Goal: Information Seeking & Learning: Learn about a topic

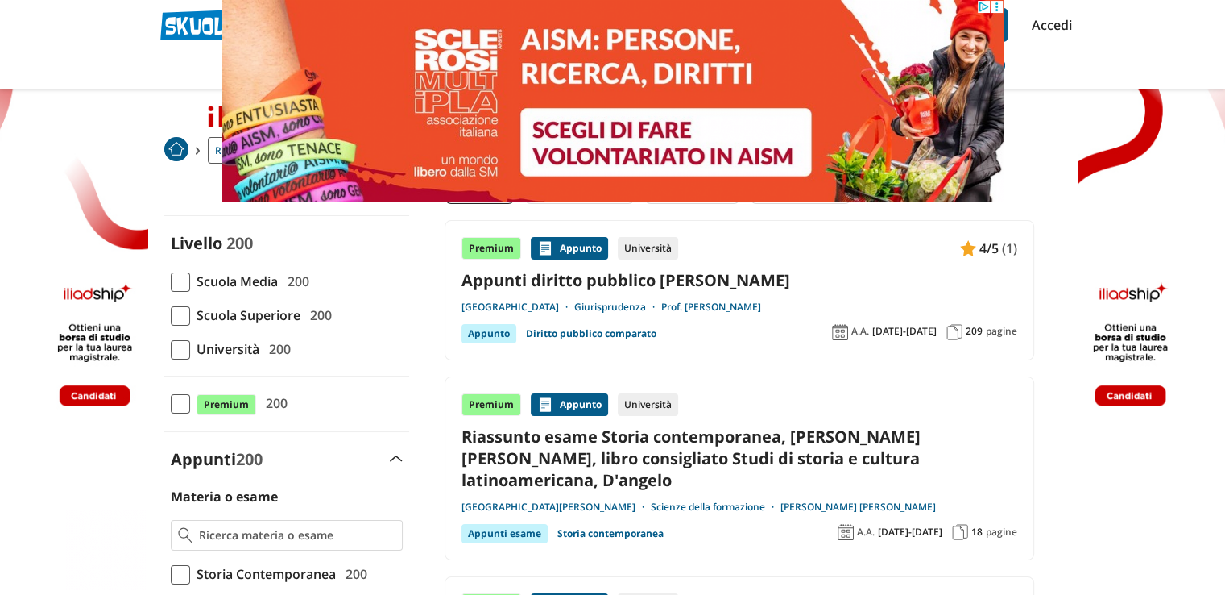
scroll to position [81, 0]
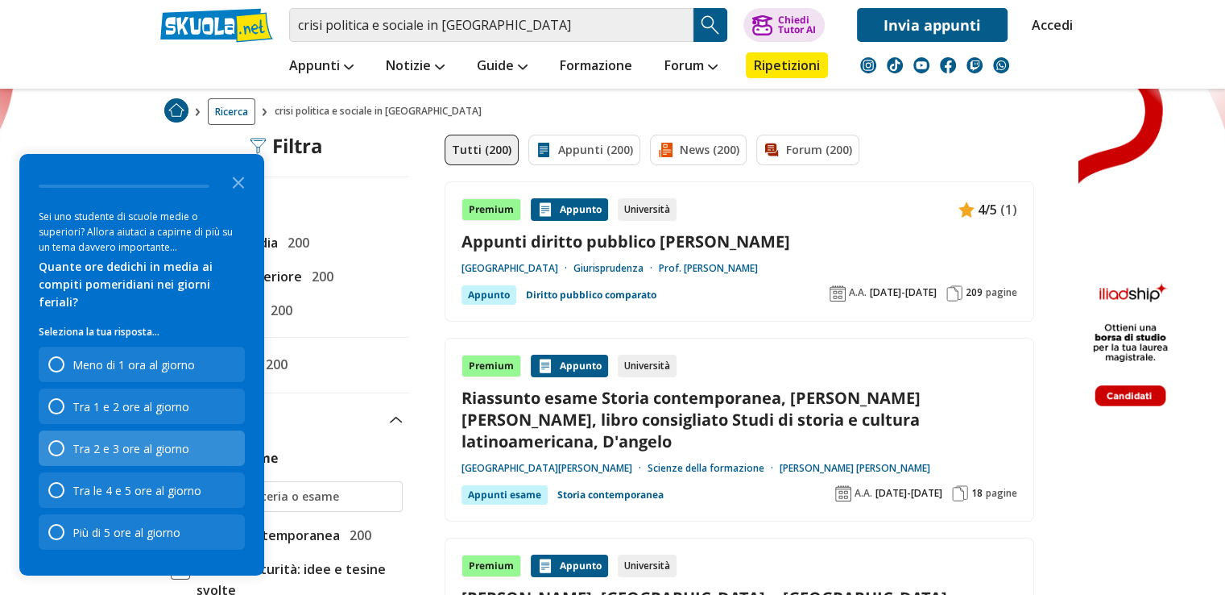
click at [203, 458] on div "Tra 2 e 3 ore al giorno" at bounding box center [142, 447] width 206 height 35
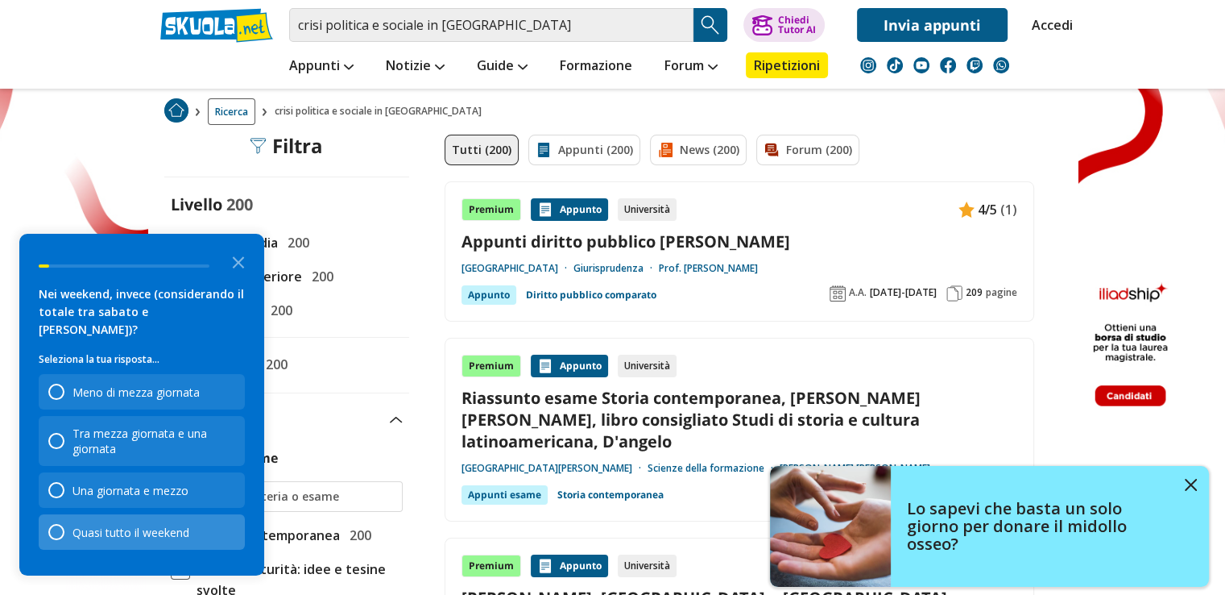
click at [186, 538] on div "Quasi tutto il weekend" at bounding box center [142, 531] width 206 height 35
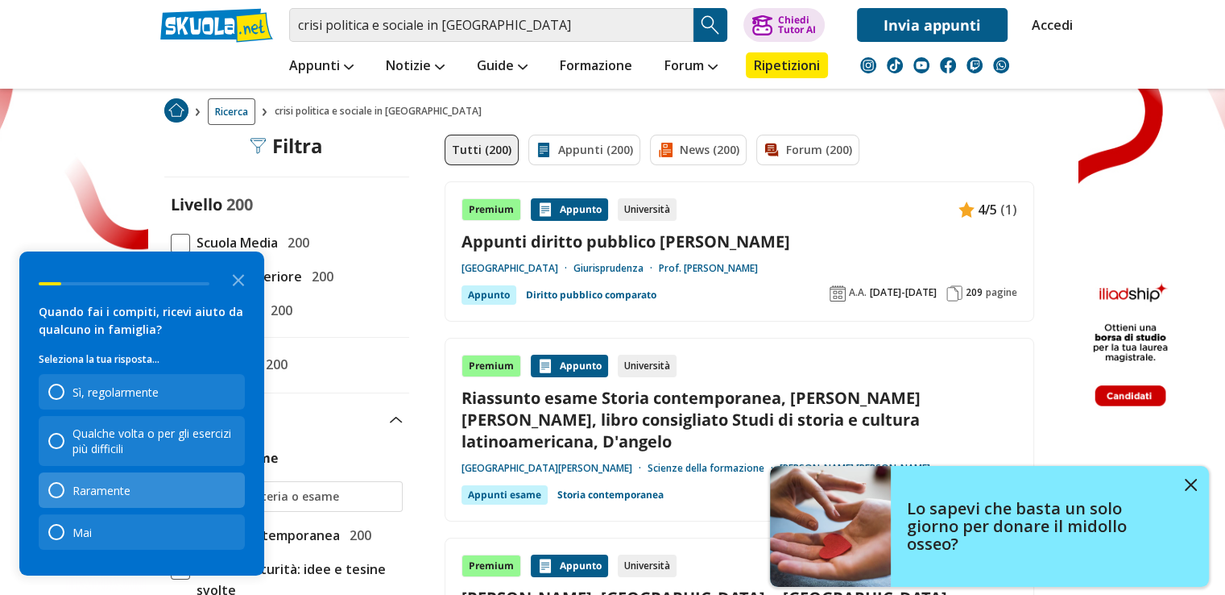
click at [194, 484] on div "Raramente" at bounding box center [142, 489] width 206 height 35
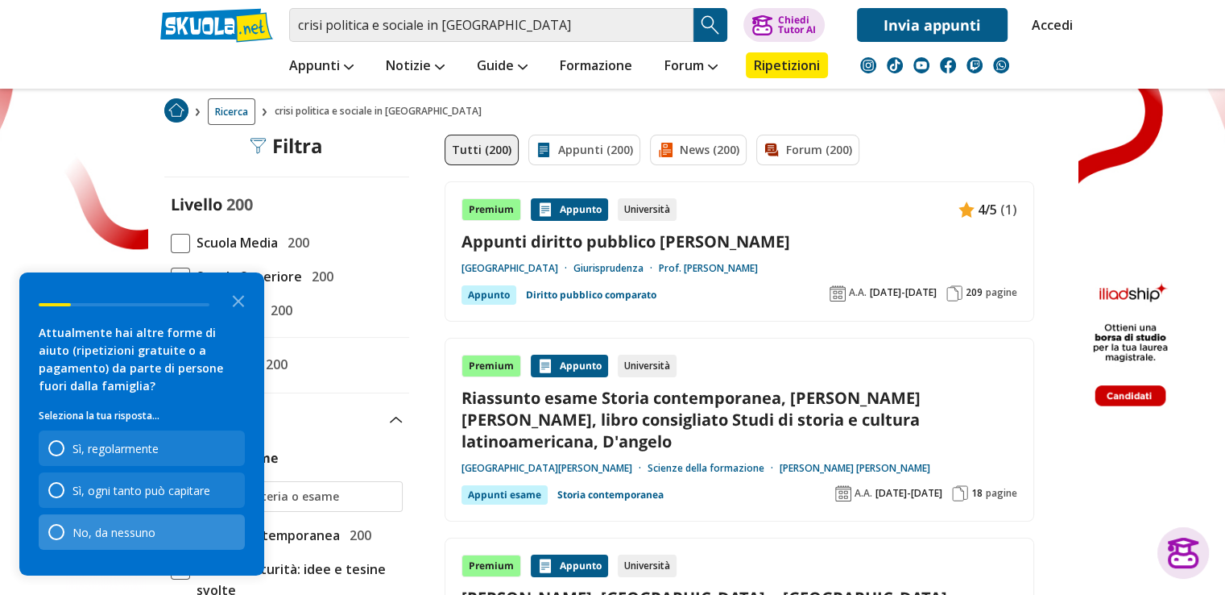
click at [169, 520] on div "No, da nessuno" at bounding box center [142, 531] width 206 height 35
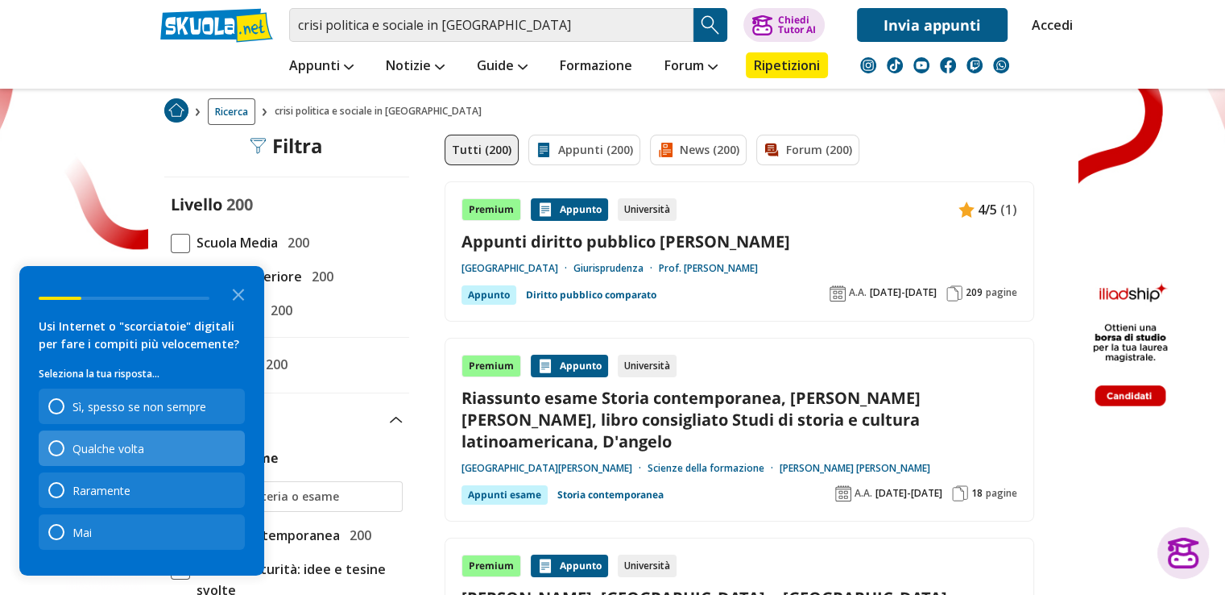
click at [197, 440] on div "Qualche volta" at bounding box center [142, 447] width 206 height 35
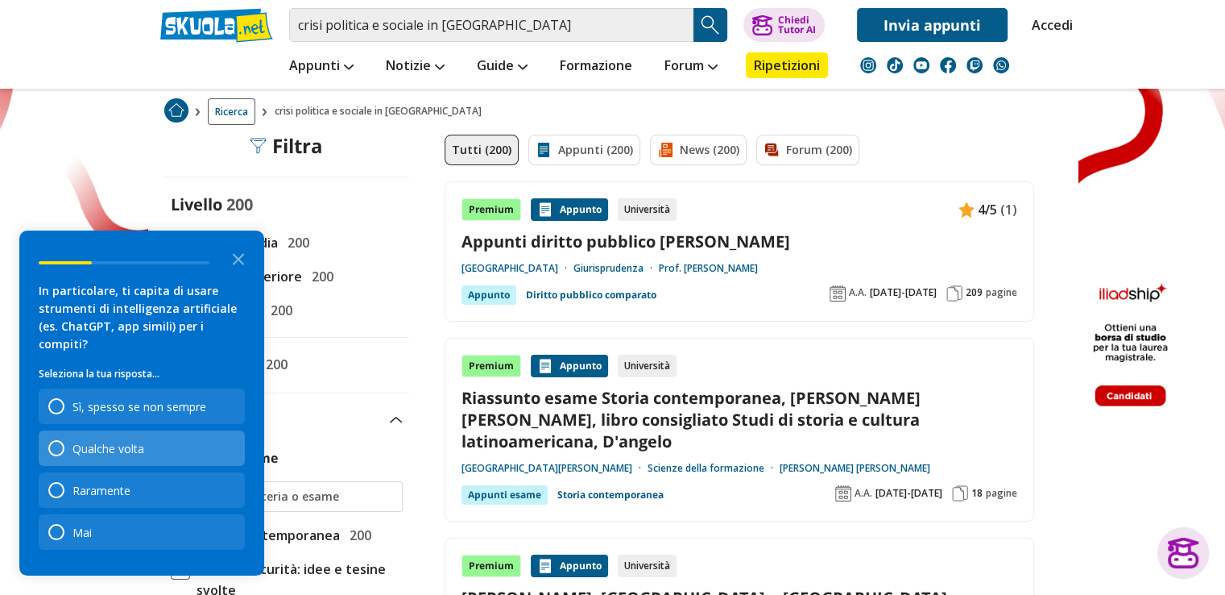
click at [178, 434] on div "Qualche volta" at bounding box center [142, 447] width 206 height 35
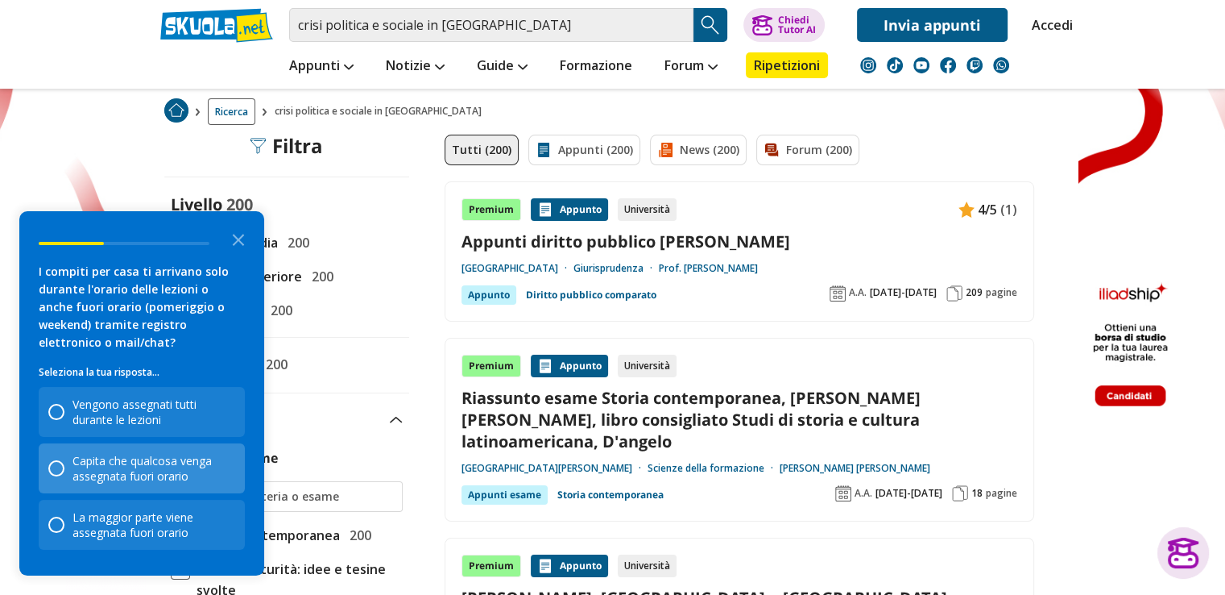
click at [206, 458] on div "Capita che qualcosa venga assegnata fuori orario" at bounding box center [154, 468] width 163 height 31
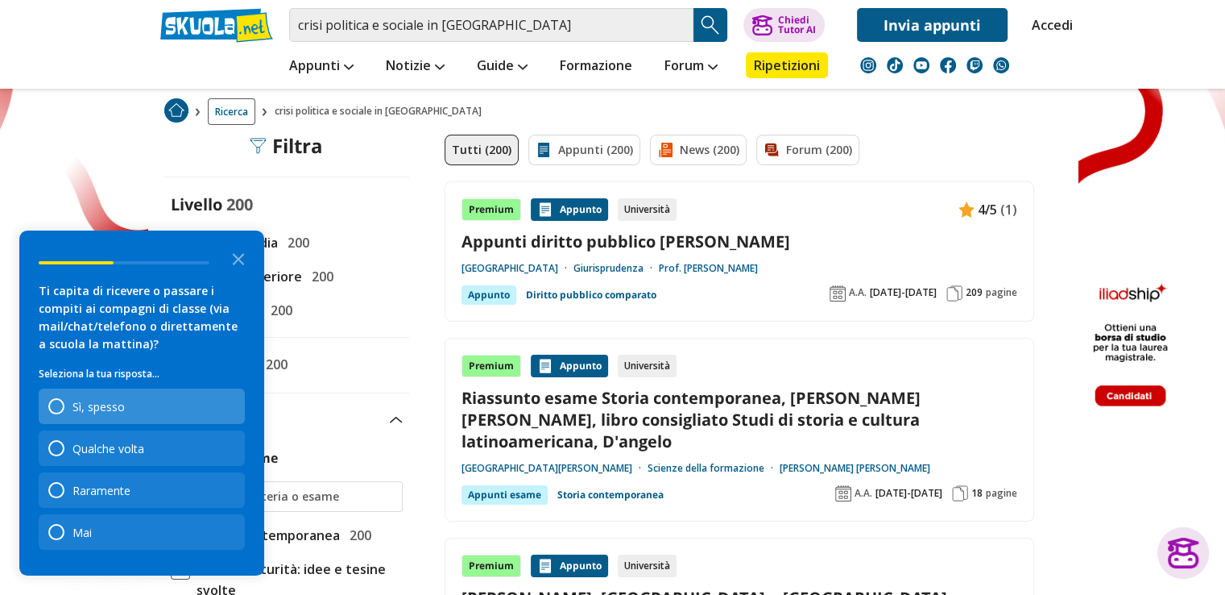
click at [196, 407] on div "Sì, spesso" at bounding box center [142, 405] width 206 height 35
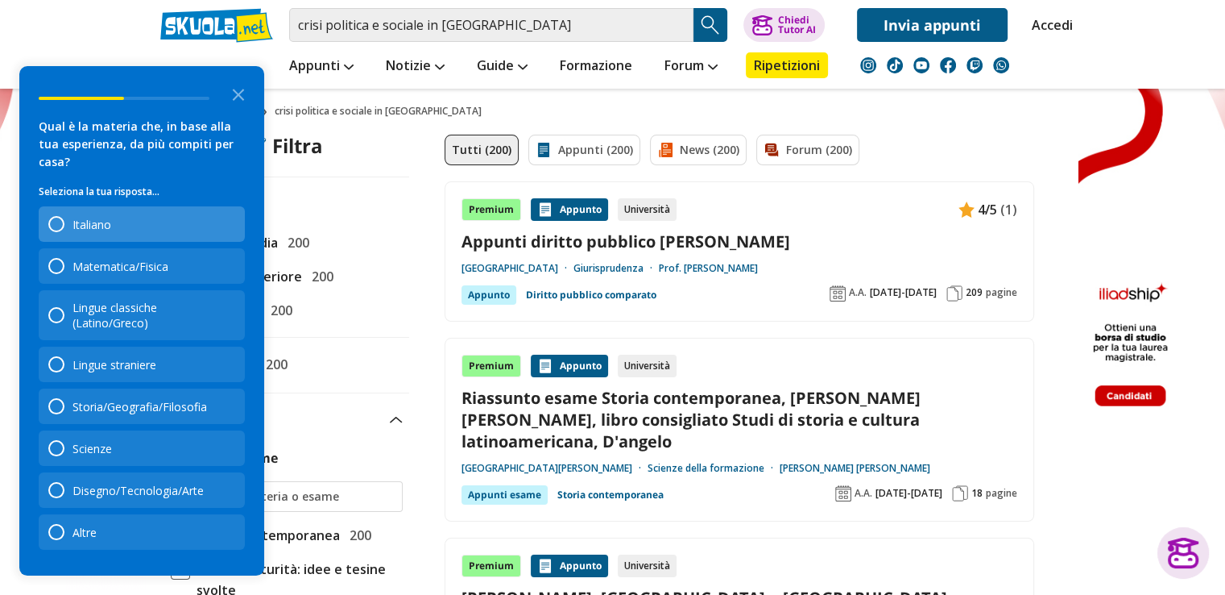
click at [168, 242] on div "Italiano" at bounding box center [142, 223] width 206 height 35
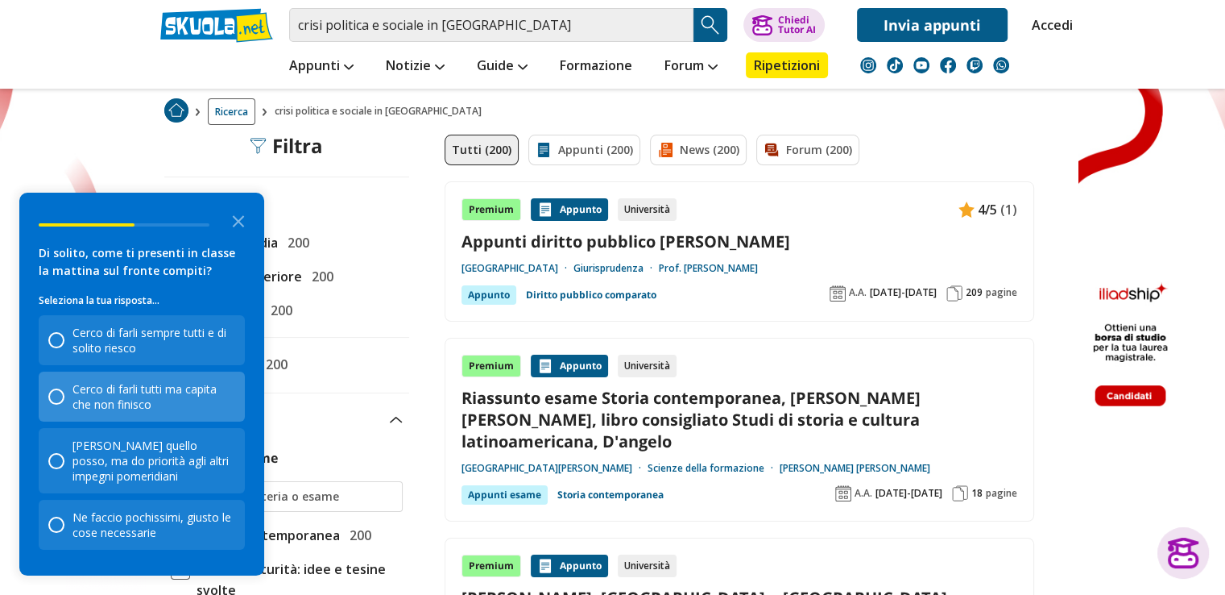
click at [187, 385] on div "Cerco di farli tutti ma capita che non finisco" at bounding box center [154, 396] width 163 height 31
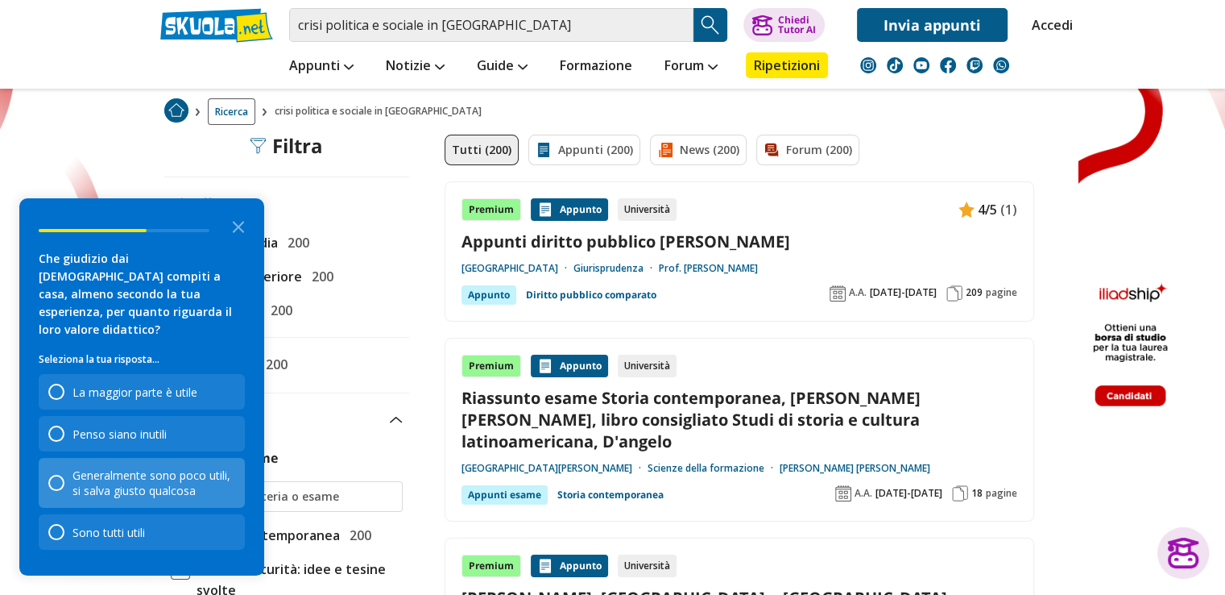
click at [128, 475] on div "Generalmente sono poco utili, si salva giusto qualcosa" at bounding box center [154, 482] width 163 height 31
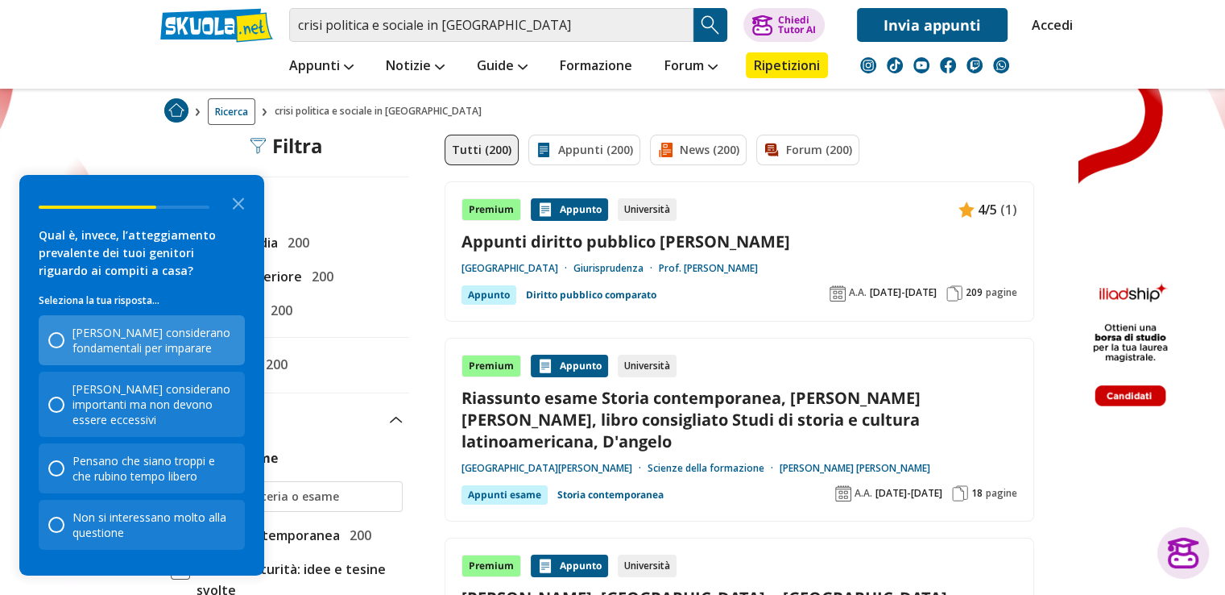
click at [162, 354] on div "[PERSON_NAME] considerano fondamentali per imparare" at bounding box center [154, 340] width 163 height 31
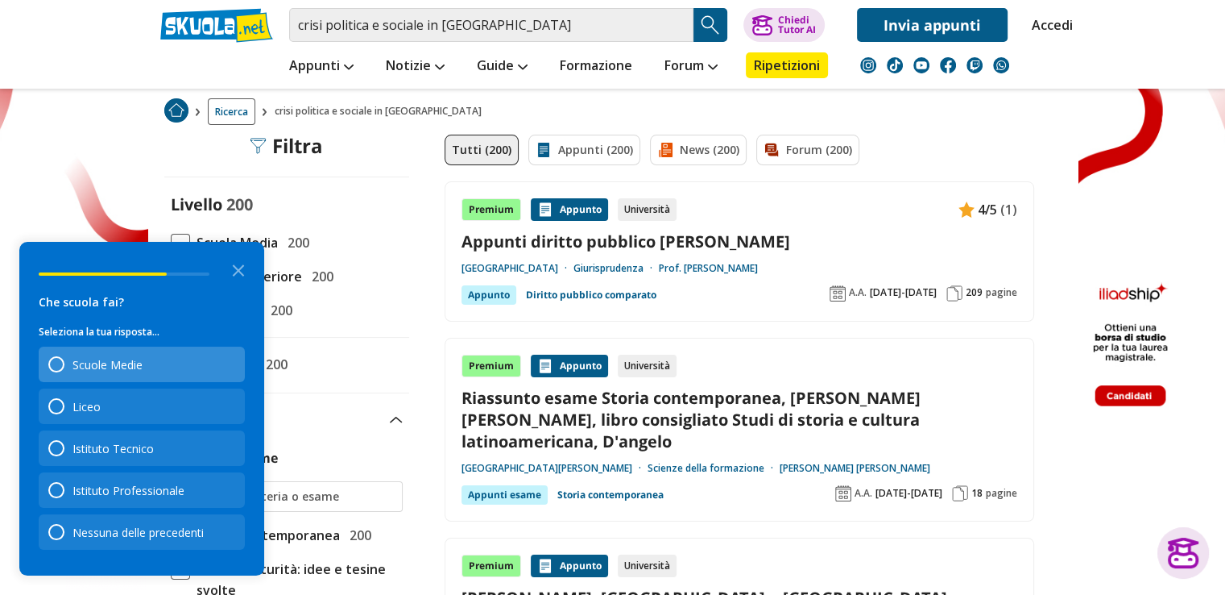
click at [182, 364] on div "Scuole Medie" at bounding box center [142, 363] width 206 height 35
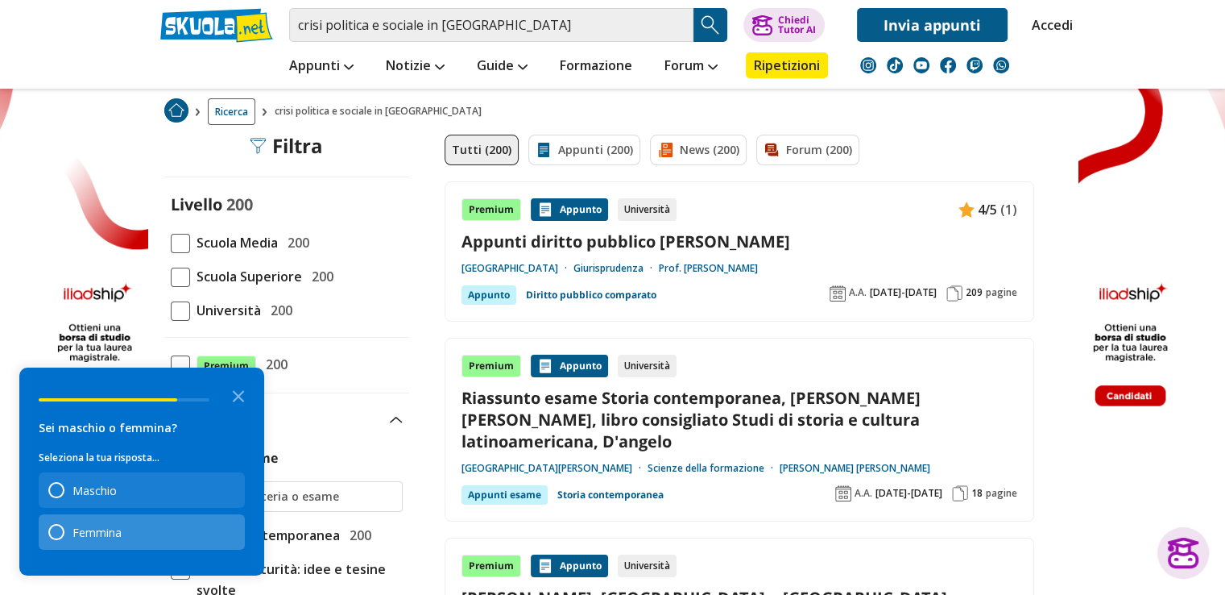
click at [151, 545] on div "Femmina" at bounding box center [142, 531] width 206 height 35
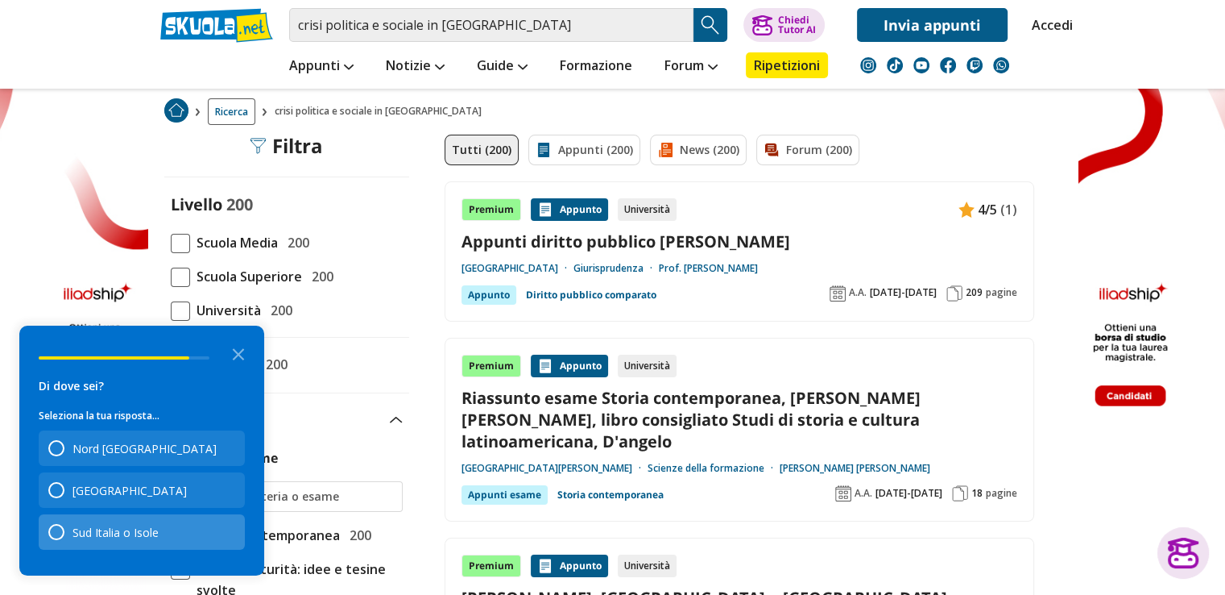
click at [171, 516] on div "Di dove sei? Seleziona la tua risposta... Nord Italia Centro Italia Sud Italia …" at bounding box center [142, 463] width 206 height 172
click at [173, 502] on div "[GEOGRAPHIC_DATA]" at bounding box center [142, 489] width 206 height 35
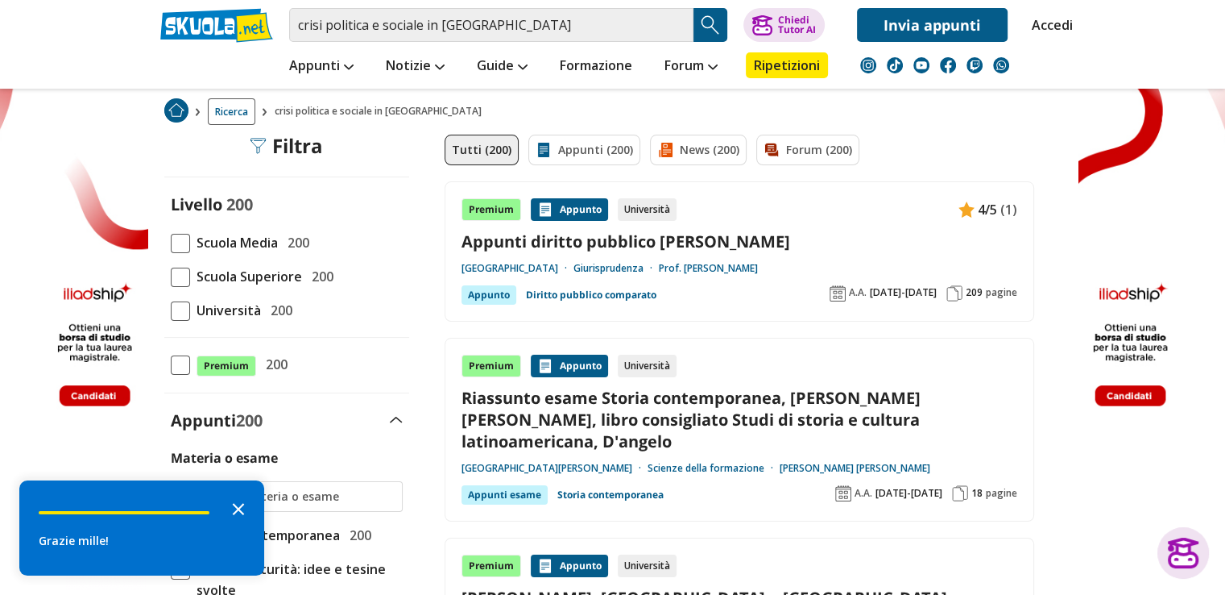
click at [243, 508] on icon "Close the survey" at bounding box center [238, 507] width 32 height 32
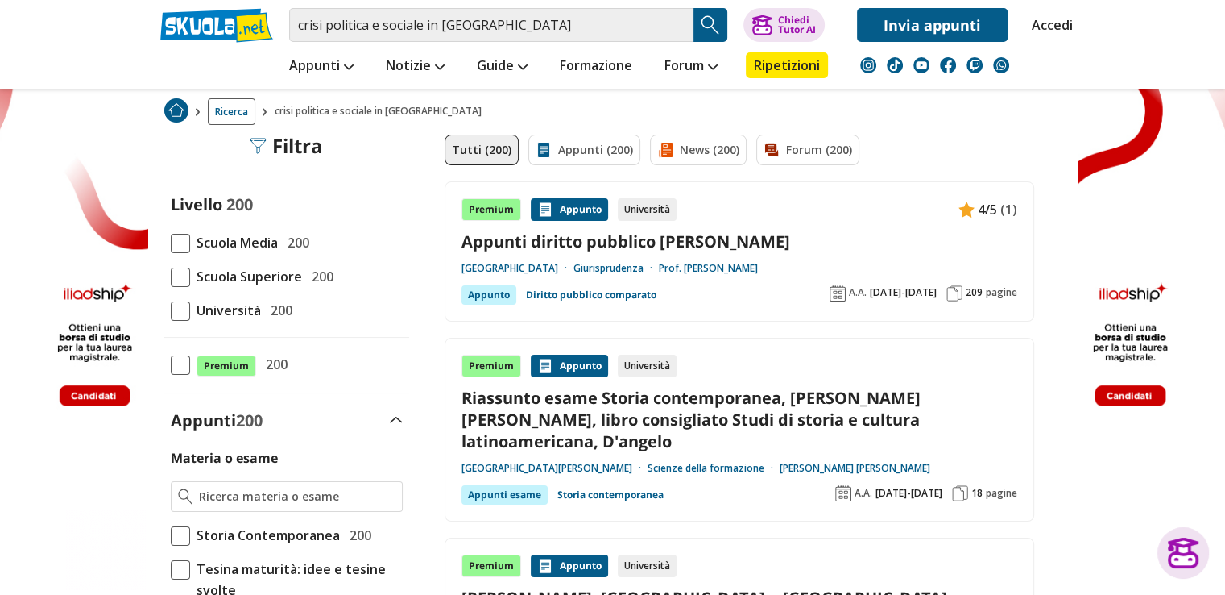
click at [188, 234] on span at bounding box center [180, 243] width 19 height 19
click at [171, 242] on input "Scuola Media 200" at bounding box center [171, 242] width 0 height 0
